Goal: Find specific page/section: Find specific page/section

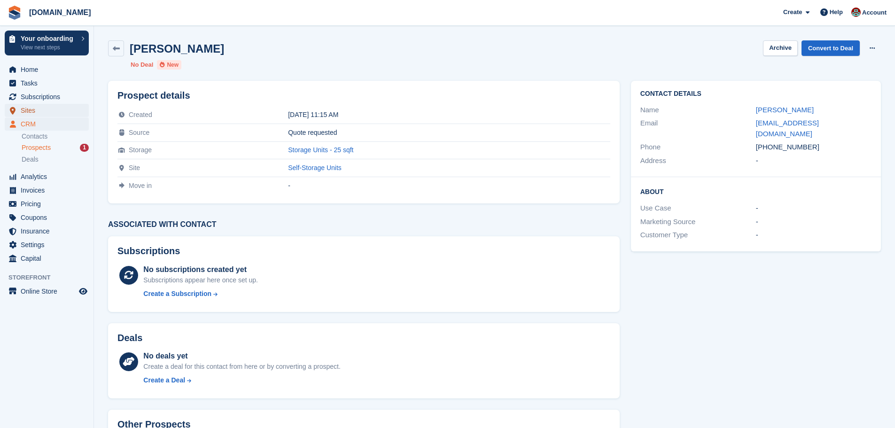
click at [27, 110] on span "Sites" at bounding box center [49, 110] width 56 height 13
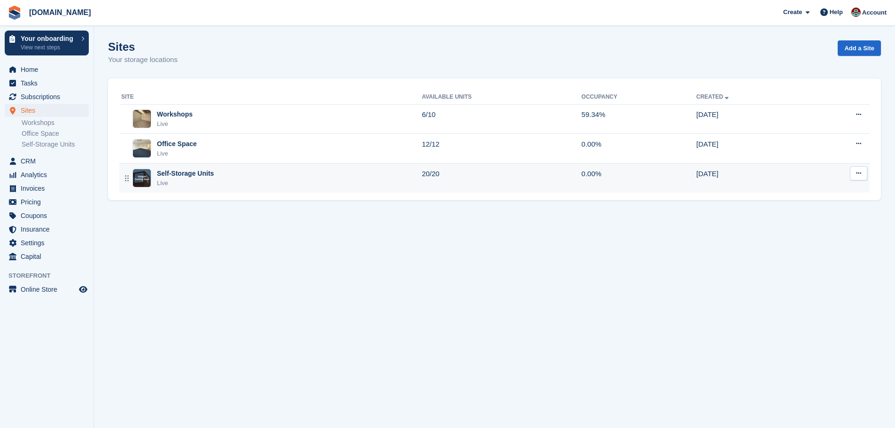
click at [182, 136] on div "Self-Storage Units" at bounding box center [185, 174] width 57 height 10
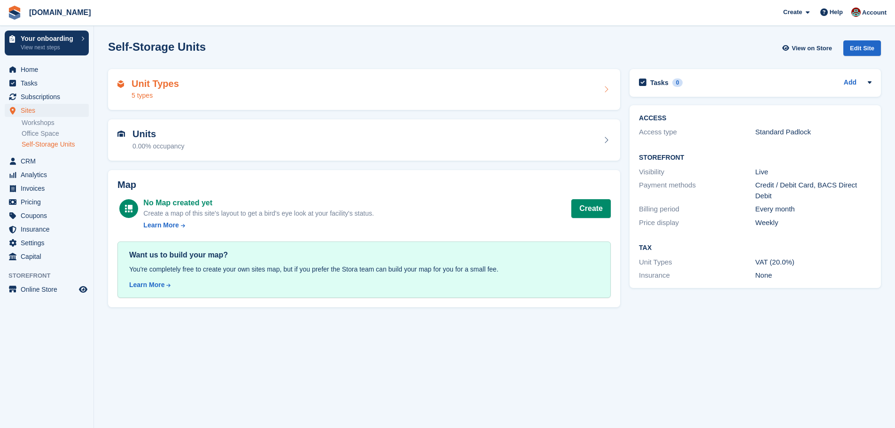
click at [178, 83] on div "Unit Types 5 types" at bounding box center [365, 89] width 494 height 23
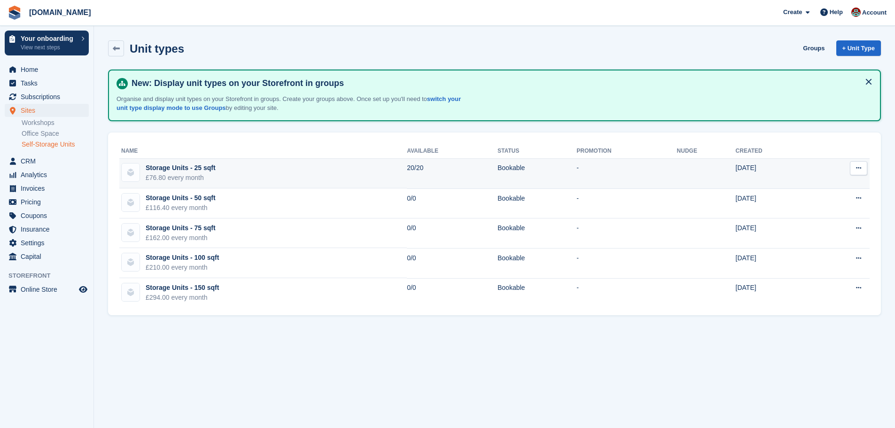
click at [182, 172] on div "Storage Units - 25 sqft" at bounding box center [181, 168] width 70 height 10
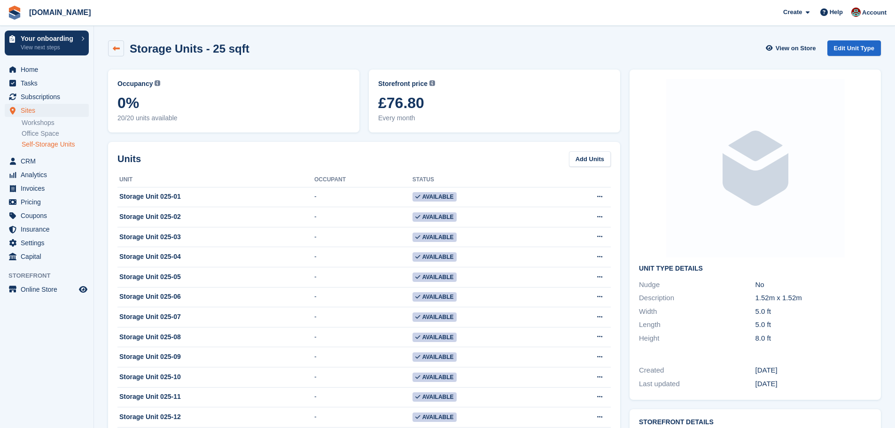
click at [118, 47] on icon at bounding box center [116, 48] width 7 height 7
